Goal: Task Accomplishment & Management: Complete application form

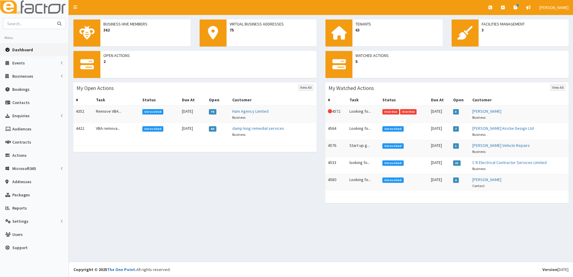
click at [35, 26] on input "text" at bounding box center [28, 23] width 50 height 10
type input "a"
type input "ozlem"
click at [53, 18] on button "submit" at bounding box center [59, 23] width 12 height 10
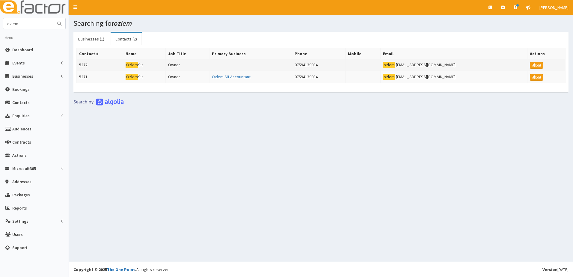
click at [83, 65] on td "5272" at bounding box center [100, 65] width 46 height 12
click at [83, 76] on td "5271" at bounding box center [100, 77] width 46 height 12
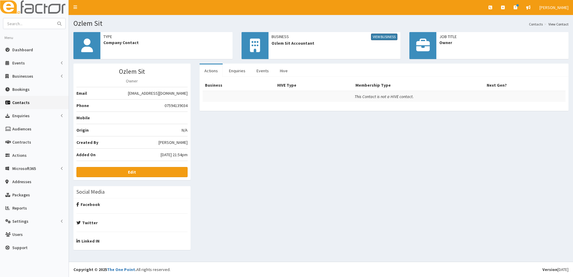
click at [382, 38] on link "View Business" at bounding box center [384, 37] width 26 height 7
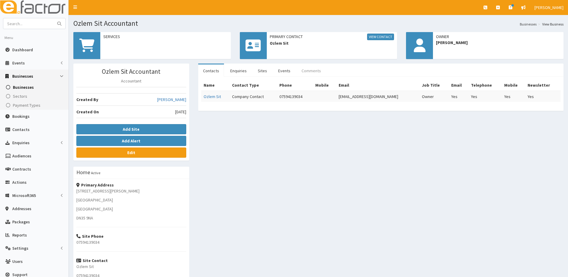
click at [305, 69] on link "Comments" at bounding box center [311, 70] width 29 height 13
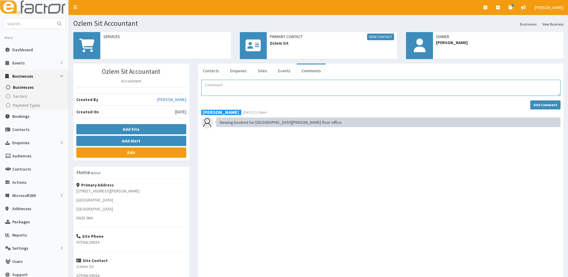
click at [223, 87] on textarea "Comment" at bounding box center [381, 88] width 360 height 16
click at [14, 182] on span "Actions" at bounding box center [19, 182] width 14 height 5
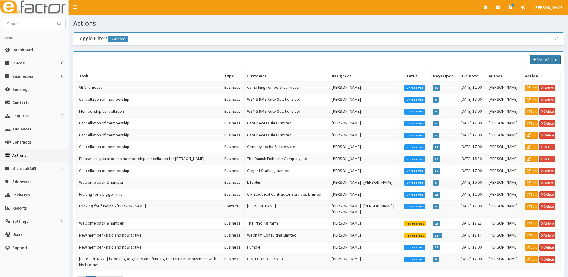
click at [540, 60] on link "Create Action" at bounding box center [545, 59] width 31 height 9
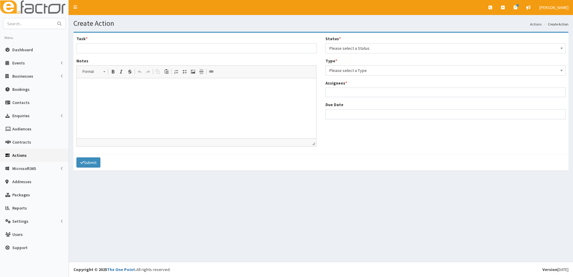
select select
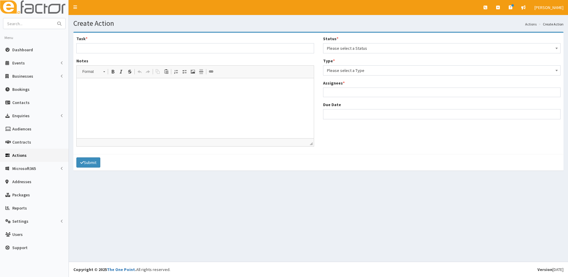
click at [377, 47] on span "Please select a Status" at bounding box center [442, 48] width 230 height 8
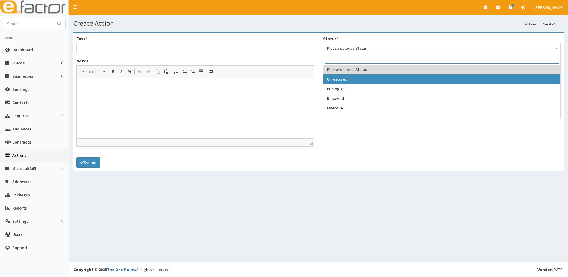
select select "1"
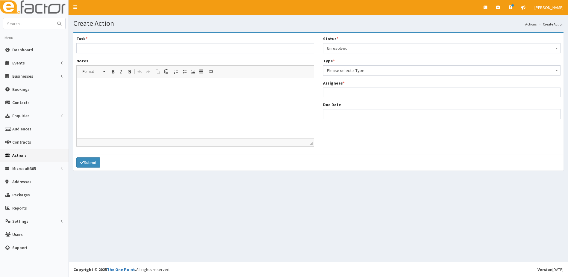
click at [351, 68] on span "Please select a Type" at bounding box center [442, 70] width 230 height 8
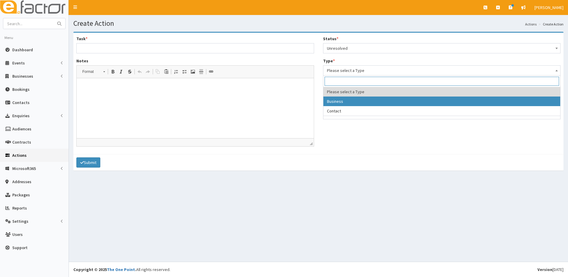
select select "business"
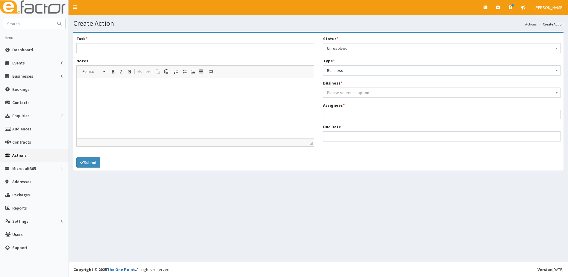
click at [343, 91] on span "Please select an option" at bounding box center [348, 92] width 42 height 5
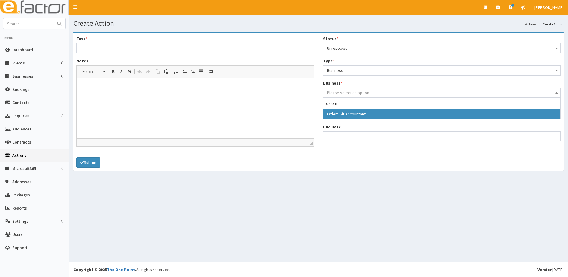
type input "ozlem"
select select "4207"
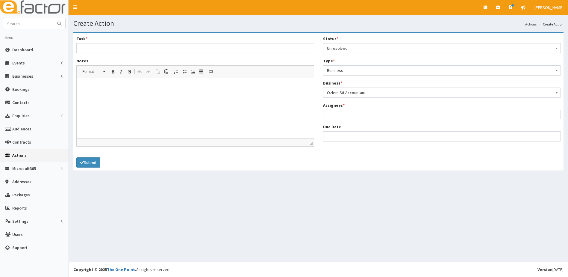
click at [335, 117] on ul at bounding box center [442, 113] width 237 height 7
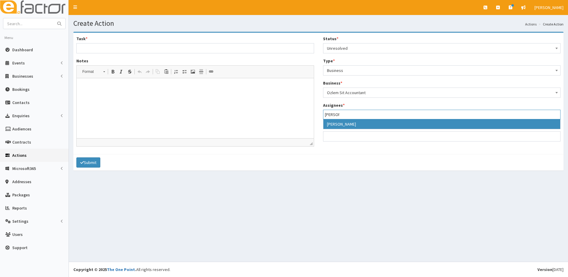
type input "Gina"
select select "20"
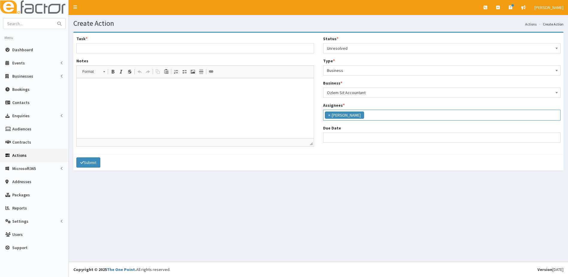
click at [377, 114] on input "search" at bounding box center [374, 114] width 16 height 6
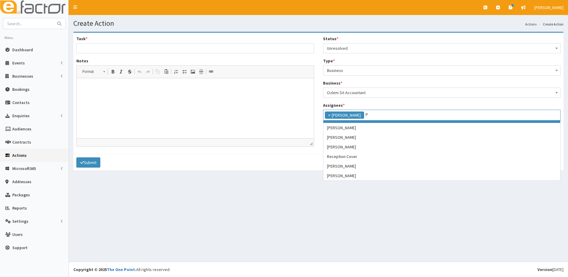
scroll to position [0, 0]
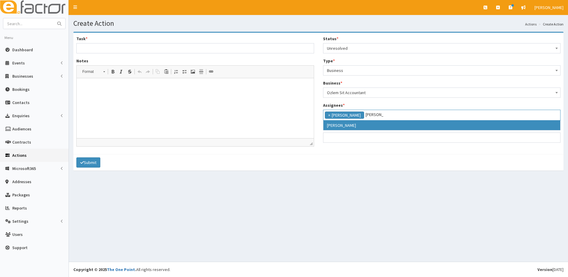
type input "Paul"
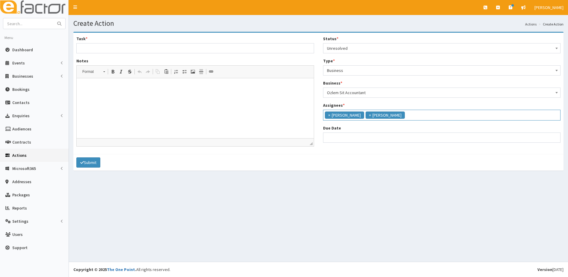
click at [408, 115] on input "search" at bounding box center [416, 114] width 19 height 6
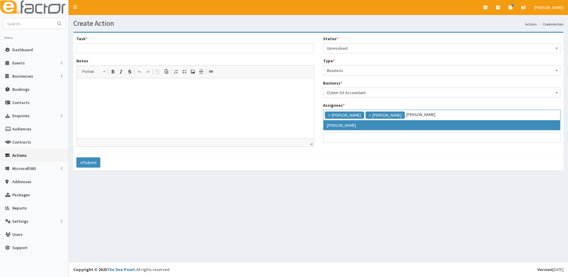
type input "catherine"
select select "10"
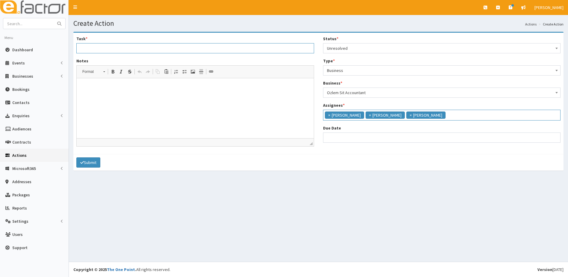
click at [93, 45] on input "Task *" at bounding box center [195, 48] width 238 height 10
type input "Looking for sunding"
click at [76, 157] on button "Submit" at bounding box center [88, 162] width 24 height 10
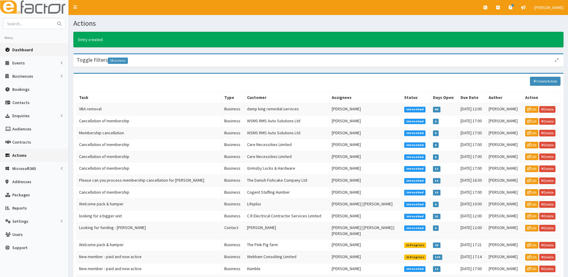
click at [23, 49] on span "Dashboard" at bounding box center [22, 49] width 21 height 5
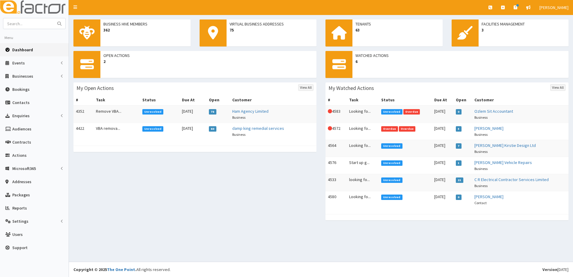
click at [339, 109] on td "This Action is overdue! 4583" at bounding box center [335, 113] width 21 height 17
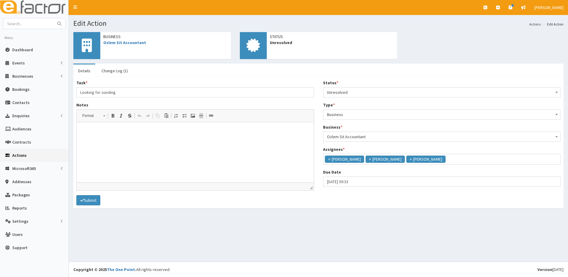
scroll to position [4, 0]
select select "9"
select select "33"
click at [357, 180] on input "01-10-2025 09:33" at bounding box center [442, 182] width 238 height 10
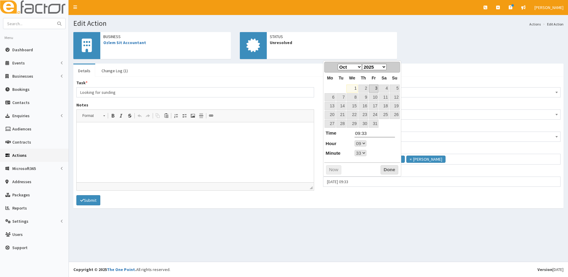
click at [376, 89] on link "3" at bounding box center [374, 89] width 10 height 8
select select "9"
select select "33"
click at [364, 144] on select "00 01 02 03 04 05 06 07 08 09 10 11 12 13 14 15 16 17 18 19 20 21 22 23" at bounding box center [361, 143] width 12 height 6
type input "03-10-2025 17:33"
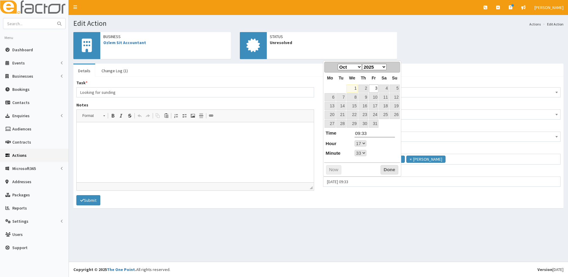
type input "17:33"
select select "17"
select select "33"
click at [364, 153] on select "00 01 02 03 04 05 06 07 08 09 10 11 12 13 14 15 16 17 18 19 20 21 22 23 24 25 2…" at bounding box center [361, 153] width 12 height 6
type input "03-10-2025 17:00"
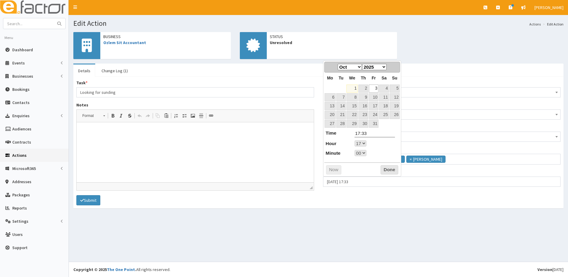
type input "17:00"
select select "17"
click at [385, 171] on button "Done" at bounding box center [390, 170] width 18 height 10
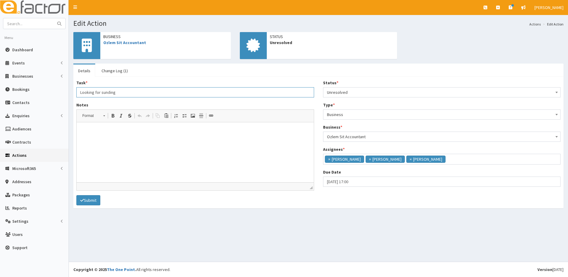
click at [103, 94] on input "Looking for sunding" at bounding box center [195, 92] width 238 height 10
type input "Looking for Funding"
click at [94, 135] on html at bounding box center [195, 131] width 237 height 18
click at [93, 201] on button "Submit" at bounding box center [88, 200] width 24 height 10
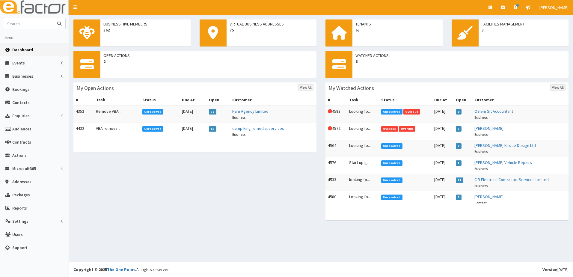
click at [28, 26] on input "text" at bounding box center [28, 23] width 50 height 10
type input "ozlem"
click at [53, 18] on button "submit" at bounding box center [59, 23] width 12 height 10
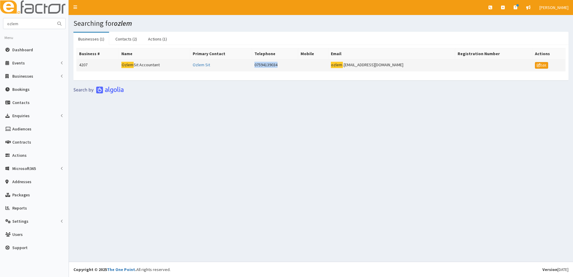
drag, startPoint x: 308, startPoint y: 65, endPoint x: 274, endPoint y: 66, distance: 34.8
click at [274, 66] on td "07594139034" at bounding box center [275, 65] width 46 height 12
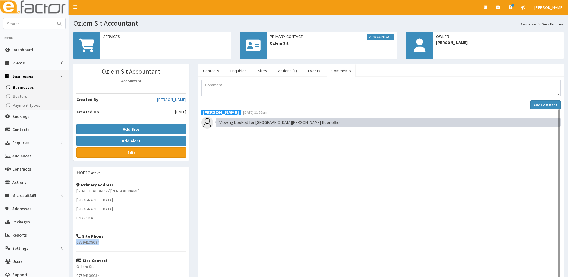
drag, startPoint x: 106, startPoint y: 244, endPoint x: 78, endPoint y: 244, distance: 27.6
click at [78, 244] on p "07594139034" at bounding box center [131, 242] width 110 height 6
drag, startPoint x: 78, startPoint y: 244, endPoint x: 82, endPoint y: 243, distance: 3.8
copy p "7594139034"
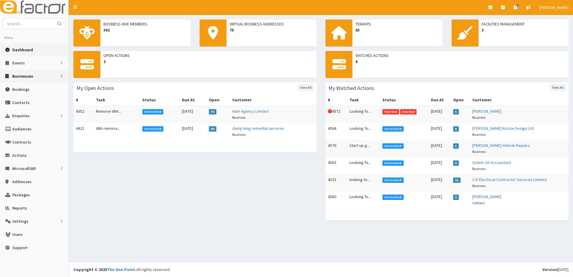
click at [18, 74] on span "Businesses" at bounding box center [22, 75] width 21 height 5
click at [23, 23] on input "text" at bounding box center [28, 23] width 50 height 10
type input "utilities"
click at [53, 18] on button "submit" at bounding box center [59, 23] width 12 height 10
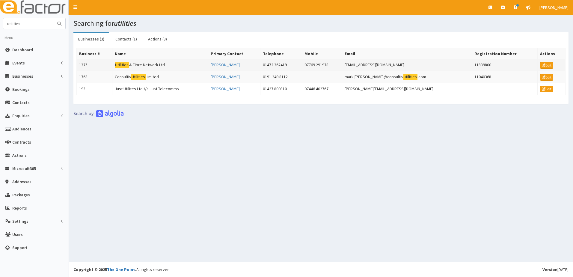
click at [85, 65] on td "1375" at bounding box center [95, 65] width 36 height 12
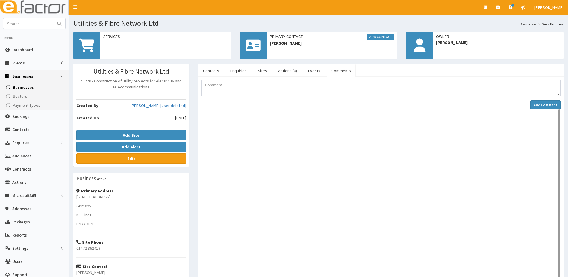
click at [337, 72] on link "Comments" at bounding box center [341, 70] width 29 height 13
click at [251, 86] on textarea "Comment" at bounding box center [381, 88] width 360 height 16
type textarea "[PERSON_NAME] booked a room at the Business hive on the day"
click at [548, 106] on strong "Add Comment" at bounding box center [546, 104] width 24 height 4
